Goal: Task Accomplishment & Management: Use online tool/utility

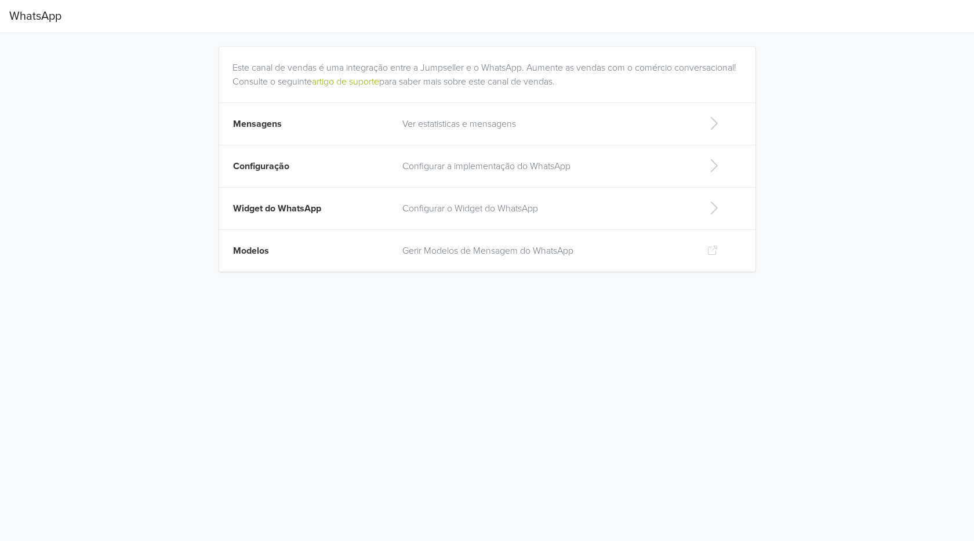
click at [155, 198] on div "WhatsApp Este canal de vendas é uma integração entre a Jumpseller e o WhatsApp.…" at bounding box center [487, 143] width 974 height 286
click at [534, 214] on p "Configurar o Widget do WhatsApp" at bounding box center [545, 209] width 286 height 14
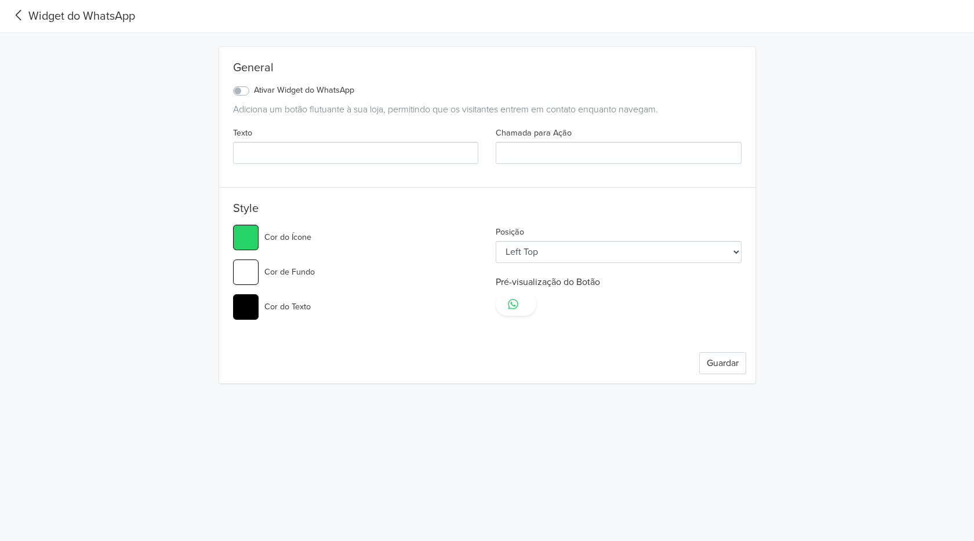
click at [72, 17] on div "Widget do WhatsApp" at bounding box center [72, 16] width 126 height 17
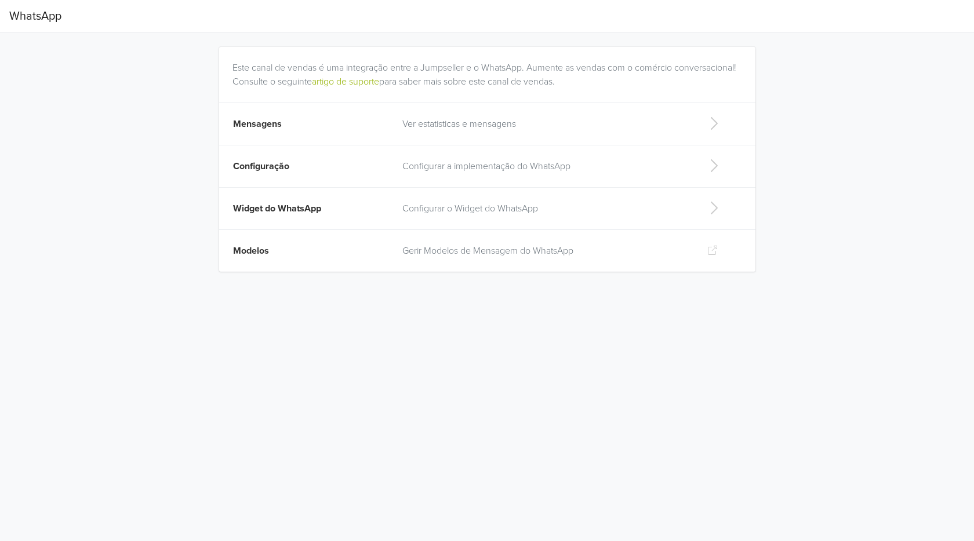
click at [459, 172] on p "Configurar a implementação do WhatsApp" at bounding box center [545, 166] width 286 height 14
